Goal: Task Accomplishment & Management: Manage account settings

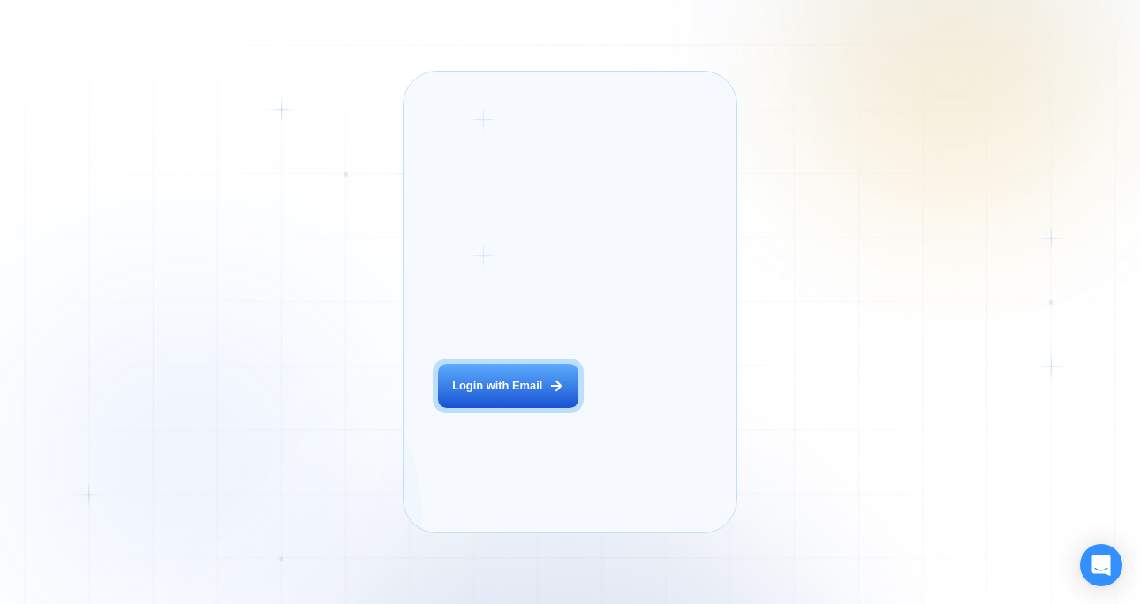
click at [944, 227] on div "Login ‍ Welcome to GigRadar. AI Business Manager for Agencies Login with Email …" at bounding box center [570, 302] width 1140 height 604
click at [708, 51] on div "Login ‍ Welcome to GigRadar. AI Business Manager for Agencies Login with Email …" at bounding box center [570, 302] width 1140 height 604
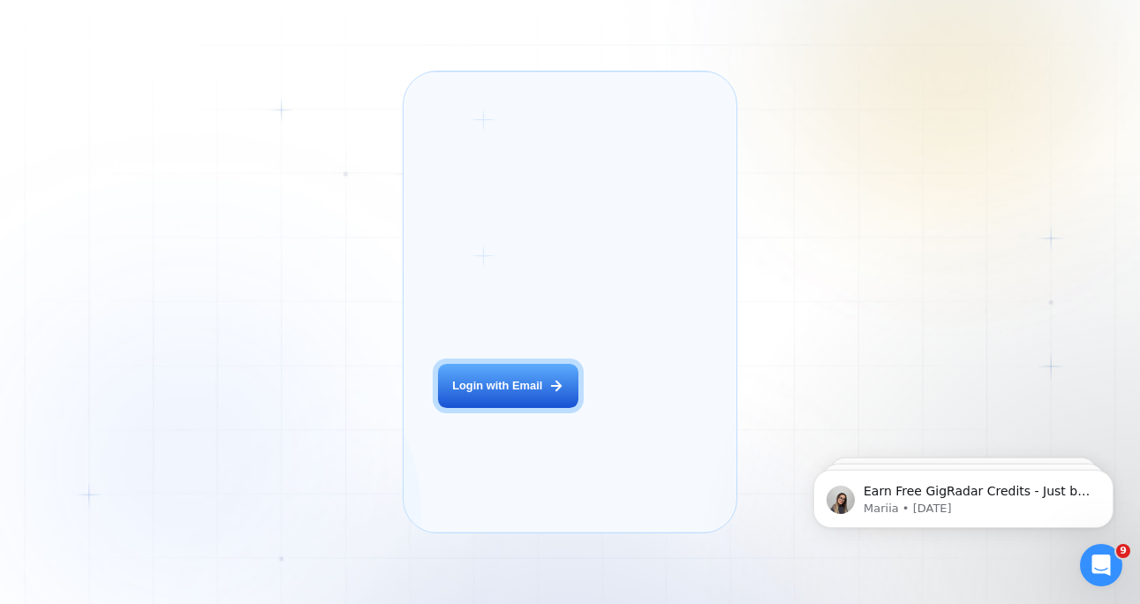
click at [877, 208] on div "Login ‍ Welcome to GigRadar. AI Business Manager for Agencies Login with Email …" at bounding box center [570, 302] width 1140 height 604
click at [1085, 267] on div "Login ‍ Welcome to GigRadar. AI Business Manager for Agencies Login with Email …" at bounding box center [570, 302] width 1140 height 604
click at [965, 248] on div "Login ‍ Welcome to GigRadar. AI Business Manager for Agencies Login with Email …" at bounding box center [570, 302] width 1140 height 604
click at [943, 195] on div "Login ‍ Welcome to GigRadar. AI Business Manager for Agencies Login with Email …" at bounding box center [570, 302] width 1140 height 604
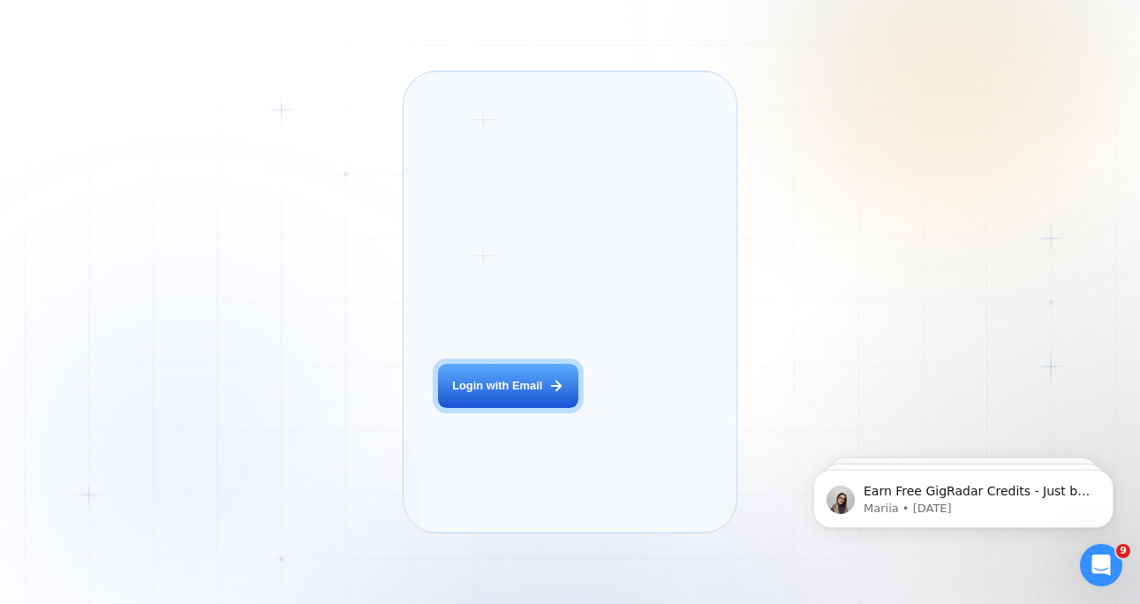
drag, startPoint x: 829, startPoint y: 94, endPoint x: 845, endPoint y: 234, distance: 141.4
click at [845, 234] on div "Login ‍ Welcome to GigRadar. AI Business Manager for Agencies Login with Email …" at bounding box center [570, 302] width 1140 height 604
click at [845, 235] on div "Login ‍ Welcome to GigRadar. AI Business Manager for Agencies Login with Email …" at bounding box center [570, 302] width 1140 height 604
drag, startPoint x: 867, startPoint y: 107, endPoint x: 872, endPoint y: 223, distance: 116.7
click at [872, 211] on div "Login ‍ Welcome to GigRadar. AI Business Manager for Agencies Login with Email …" at bounding box center [570, 302] width 1140 height 604
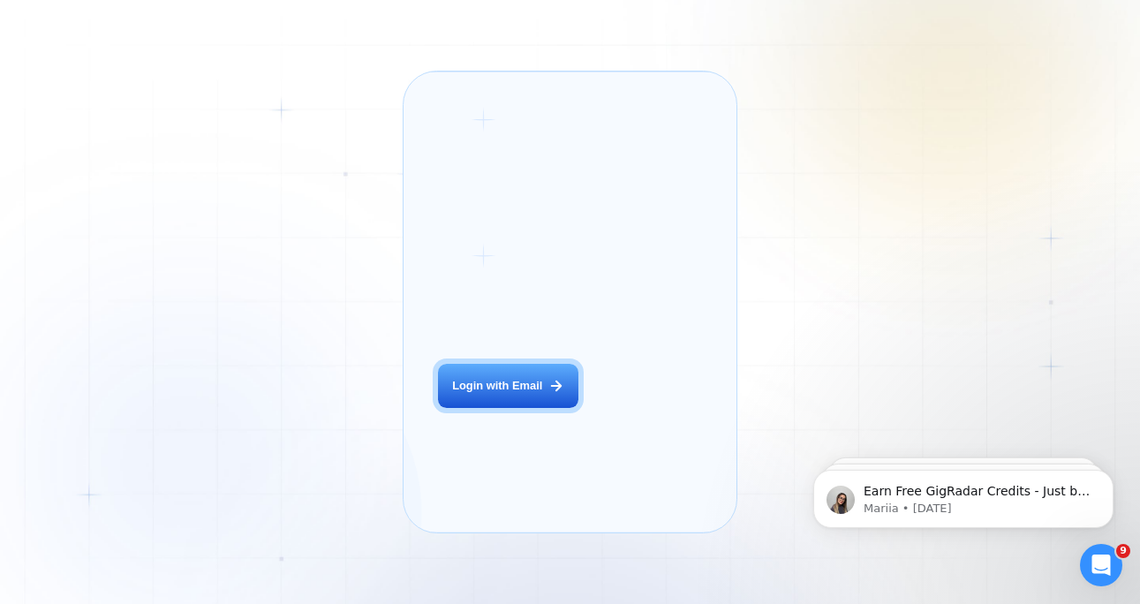
click at [872, 223] on div "Login ‍ Welcome to GigRadar. AI Business Manager for Agencies Login with Email …" at bounding box center [570, 302] width 1140 height 604
drag, startPoint x: 865, startPoint y: 110, endPoint x: 859, endPoint y: 215, distance: 104.4
click at [860, 201] on div "Login ‍ Welcome to GigRadar. AI Business Manager for Agencies Login with Email …" at bounding box center [570, 302] width 1140 height 604
click at [859, 215] on div "Login ‍ Welcome to GigRadar. AI Business Manager for Agencies Login with Email …" at bounding box center [570, 302] width 1140 height 604
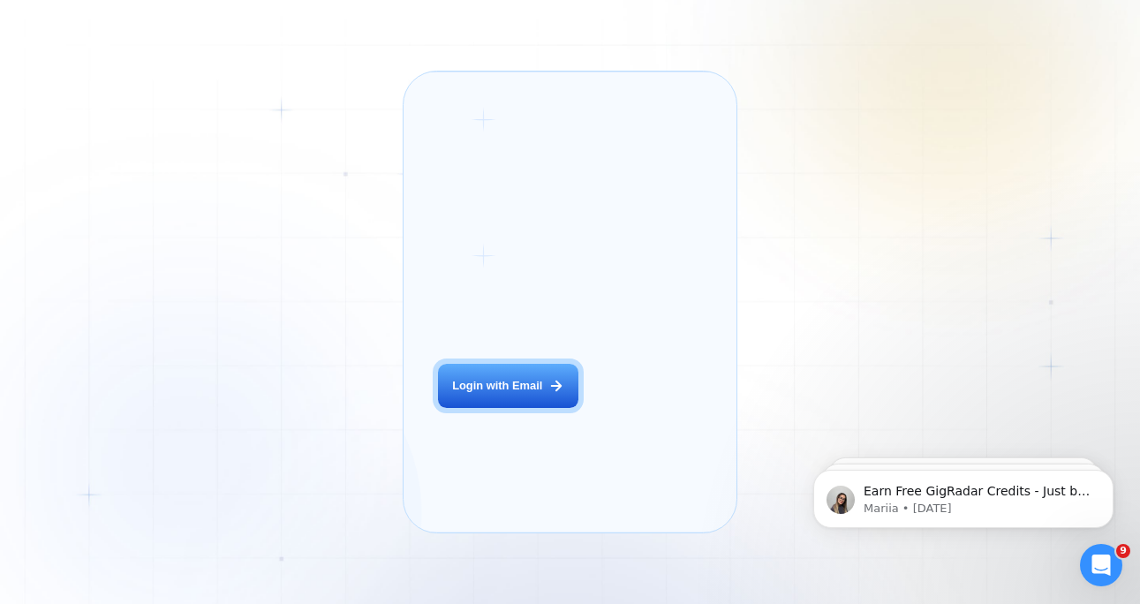
click at [859, 215] on div "Login ‍ Welcome to GigRadar. AI Business Manager for Agencies Login with Email …" at bounding box center [570, 302] width 1140 height 604
drag, startPoint x: 860, startPoint y: 142, endPoint x: 859, endPoint y: 223, distance: 81.3
click at [859, 209] on div "Login ‍ Welcome to GigRadar. AI Business Manager for Agencies Login with Email …" at bounding box center [570, 302] width 1140 height 604
click at [859, 223] on div "Login ‍ Welcome to GigRadar. AI Business Manager for Agencies Login with Email …" at bounding box center [570, 302] width 1140 height 604
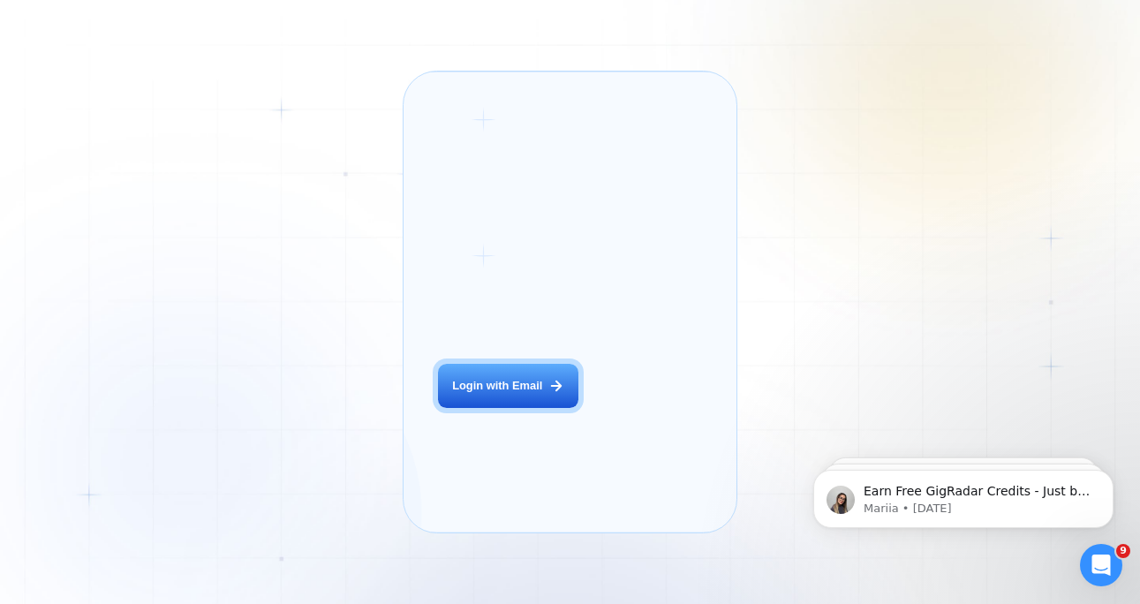
drag, startPoint x: 863, startPoint y: 137, endPoint x: 867, endPoint y: 239, distance: 102.6
click at [867, 238] on div "Login ‍ Welcome to GigRadar. AI Business Manager for Agencies Login with Email …" at bounding box center [570, 302] width 1140 height 604
click at [867, 239] on div "Login ‍ Welcome to GigRadar. AI Business Manager for Agencies Login with Email …" at bounding box center [570, 302] width 1140 height 604
drag, startPoint x: 870, startPoint y: 151, endPoint x: 872, endPoint y: 229, distance: 77.8
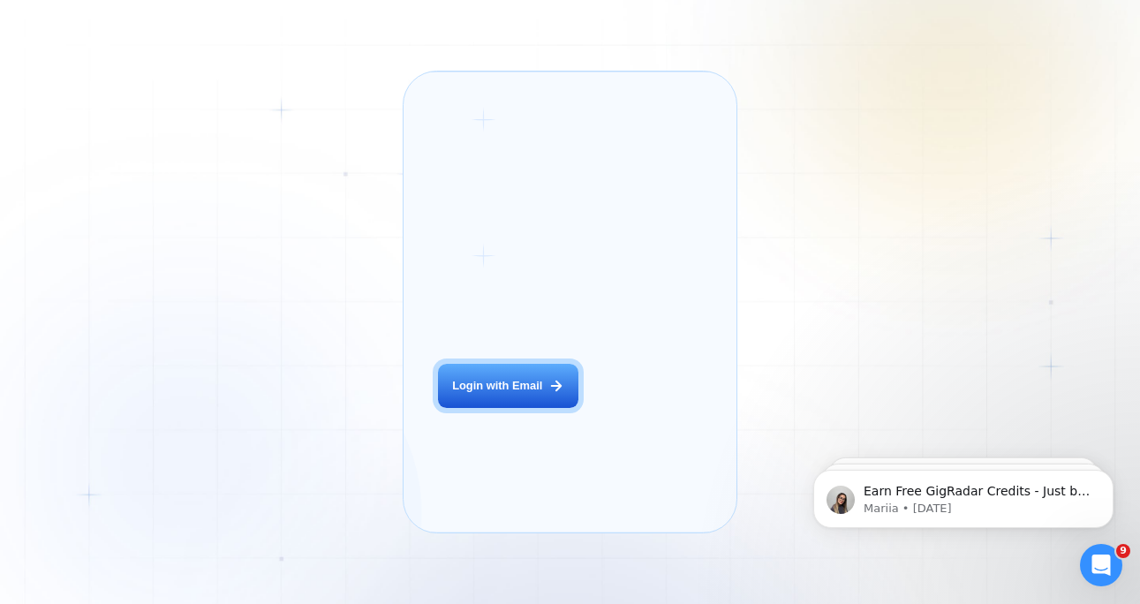
click at [872, 227] on div "Login ‍ Welcome to GigRadar. AI Business Manager for Agencies Login with Email …" at bounding box center [570, 302] width 1140 height 604
click at [872, 229] on div "Login ‍ Welcome to GigRadar. AI Business Manager for Agencies Login with Email …" at bounding box center [570, 302] width 1140 height 604
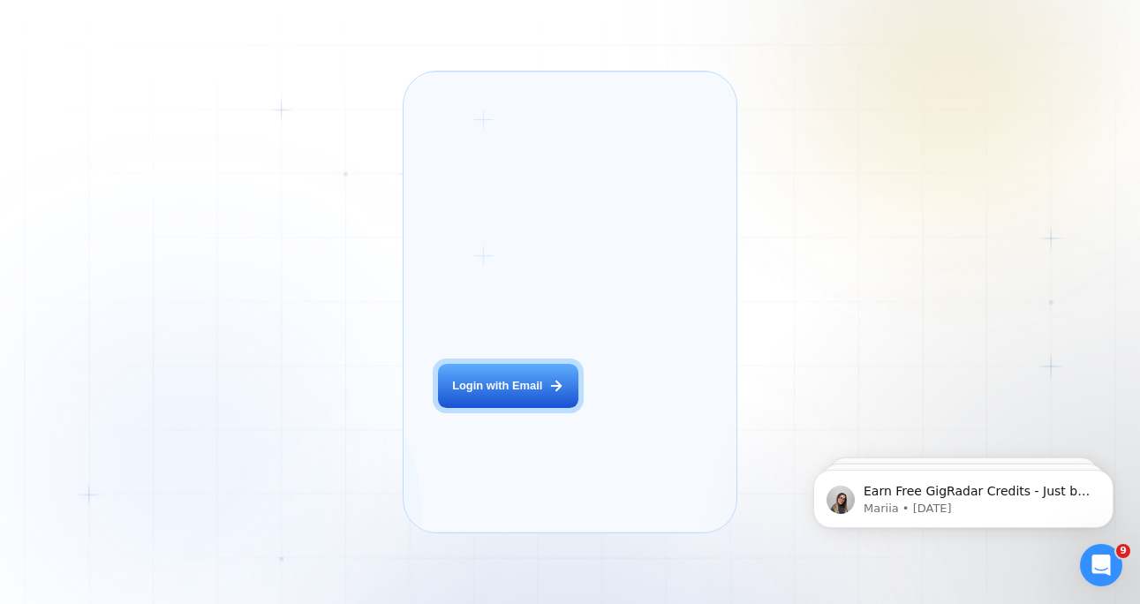
click at [872, 229] on div "Login ‍ Welcome to GigRadar. AI Business Manager for Agencies Login with Email …" at bounding box center [570, 302] width 1140 height 604
click at [966, 270] on div "Login ‍ Welcome to GigRadar. AI Business Manager for Agencies Login with Email …" at bounding box center [570, 302] width 1140 height 604
